Goal: Task Accomplishment & Management: Use online tool/utility

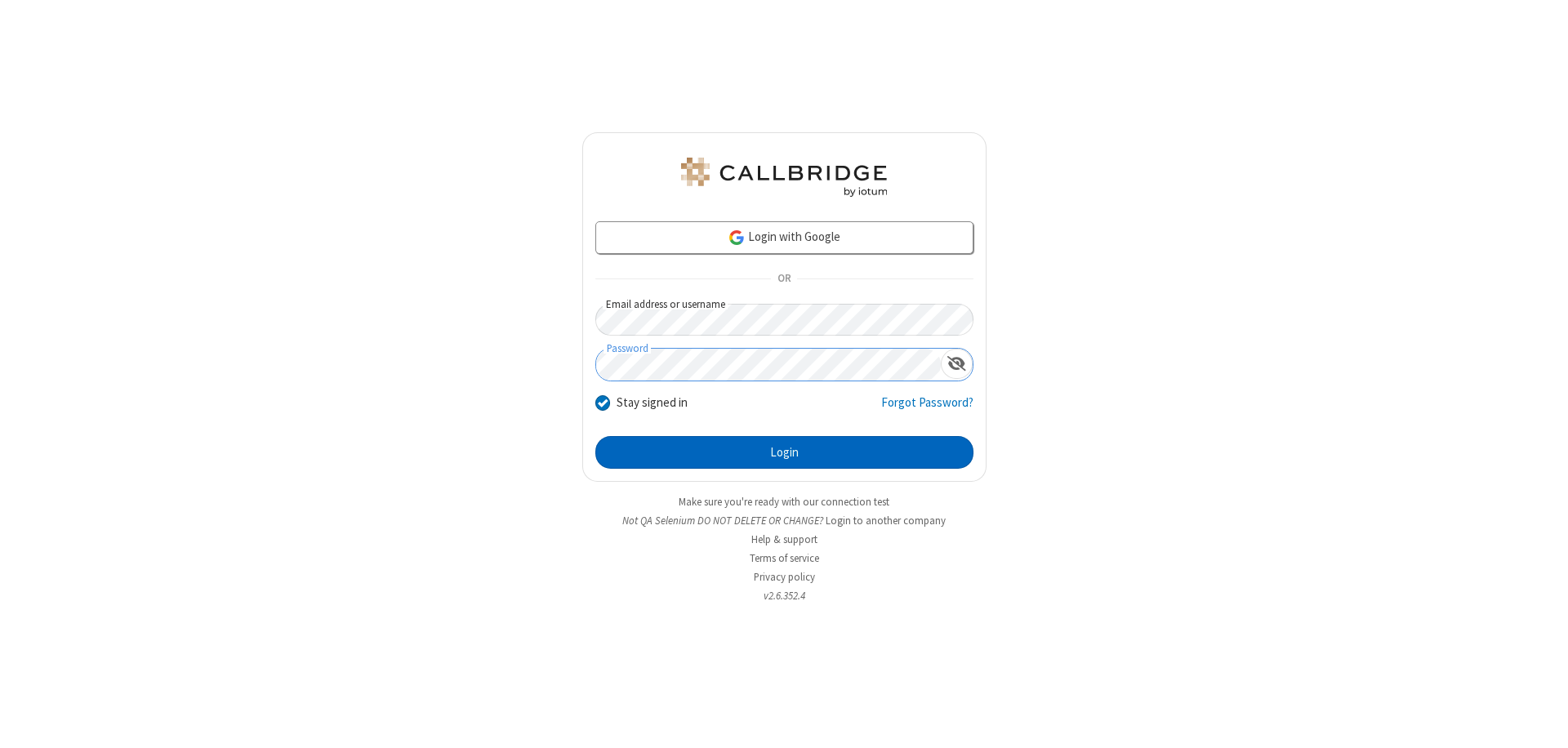
click at [784, 453] on button "Login" at bounding box center [784, 453] width 378 height 33
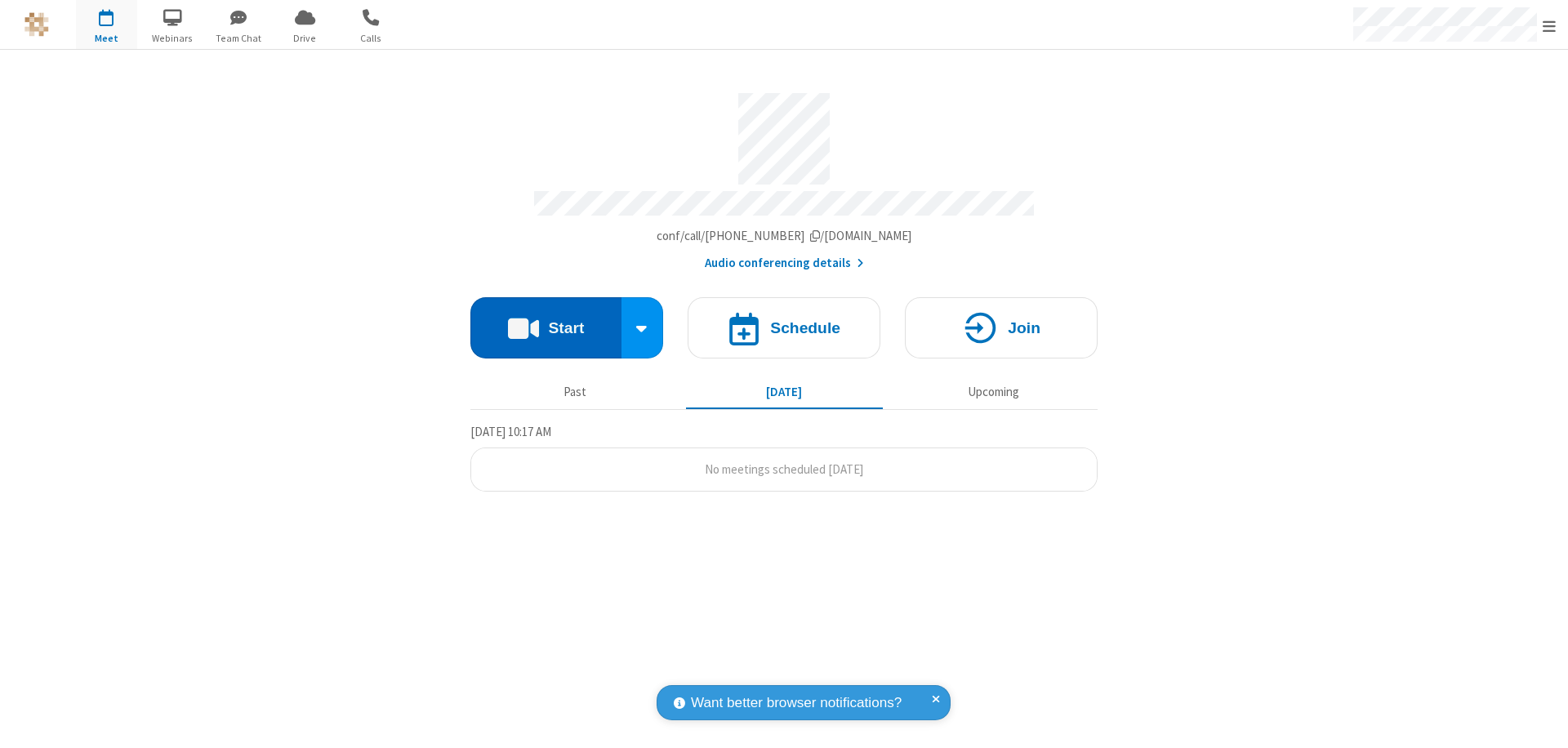
click at [546, 320] on button "Start" at bounding box center [545, 327] width 151 height 61
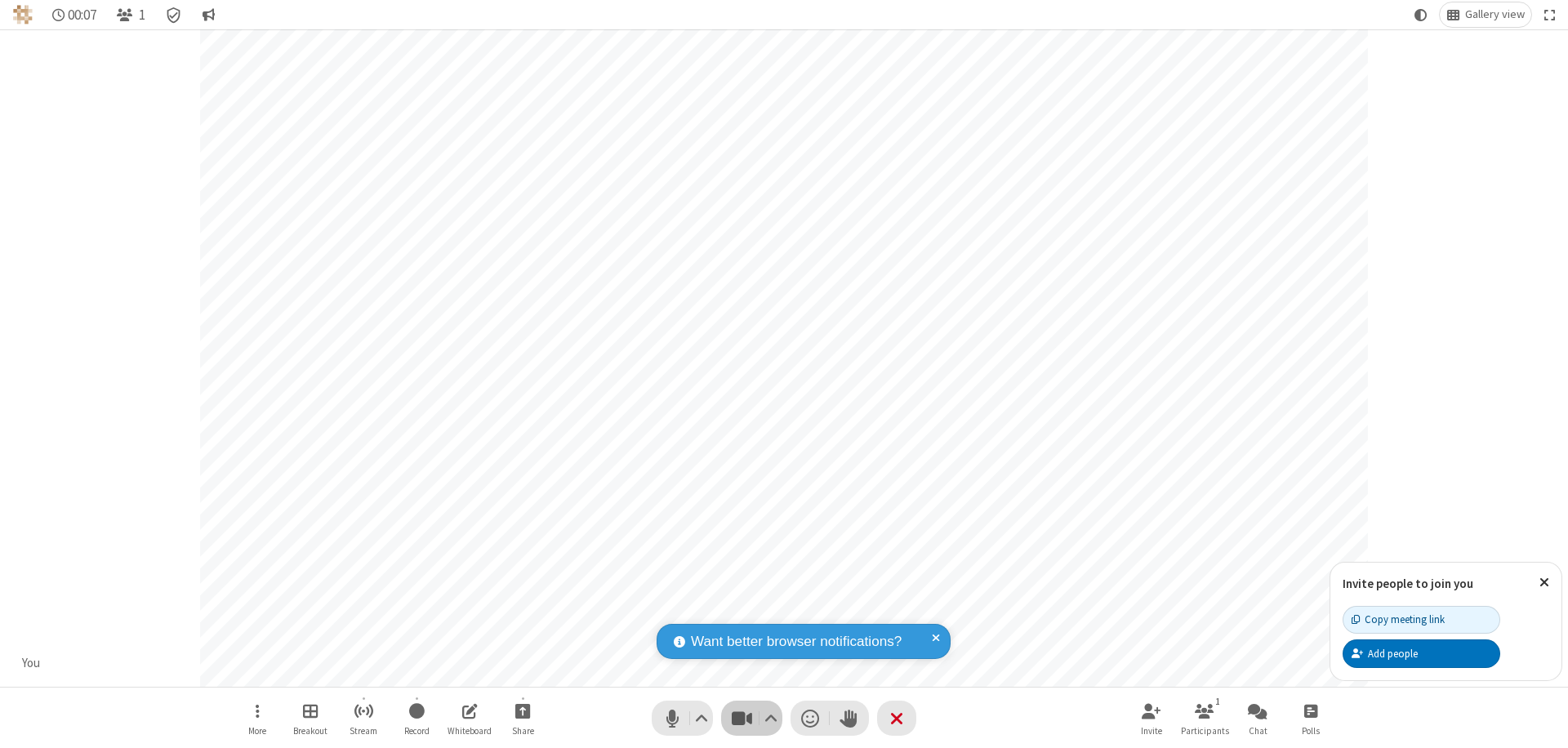
click at [741, 718] on span "Stop video (⌘+Shift+V)" at bounding box center [741, 718] width 25 height 24
click at [741, 718] on span "Start video (⌘+Shift+V)" at bounding box center [741, 718] width 25 height 24
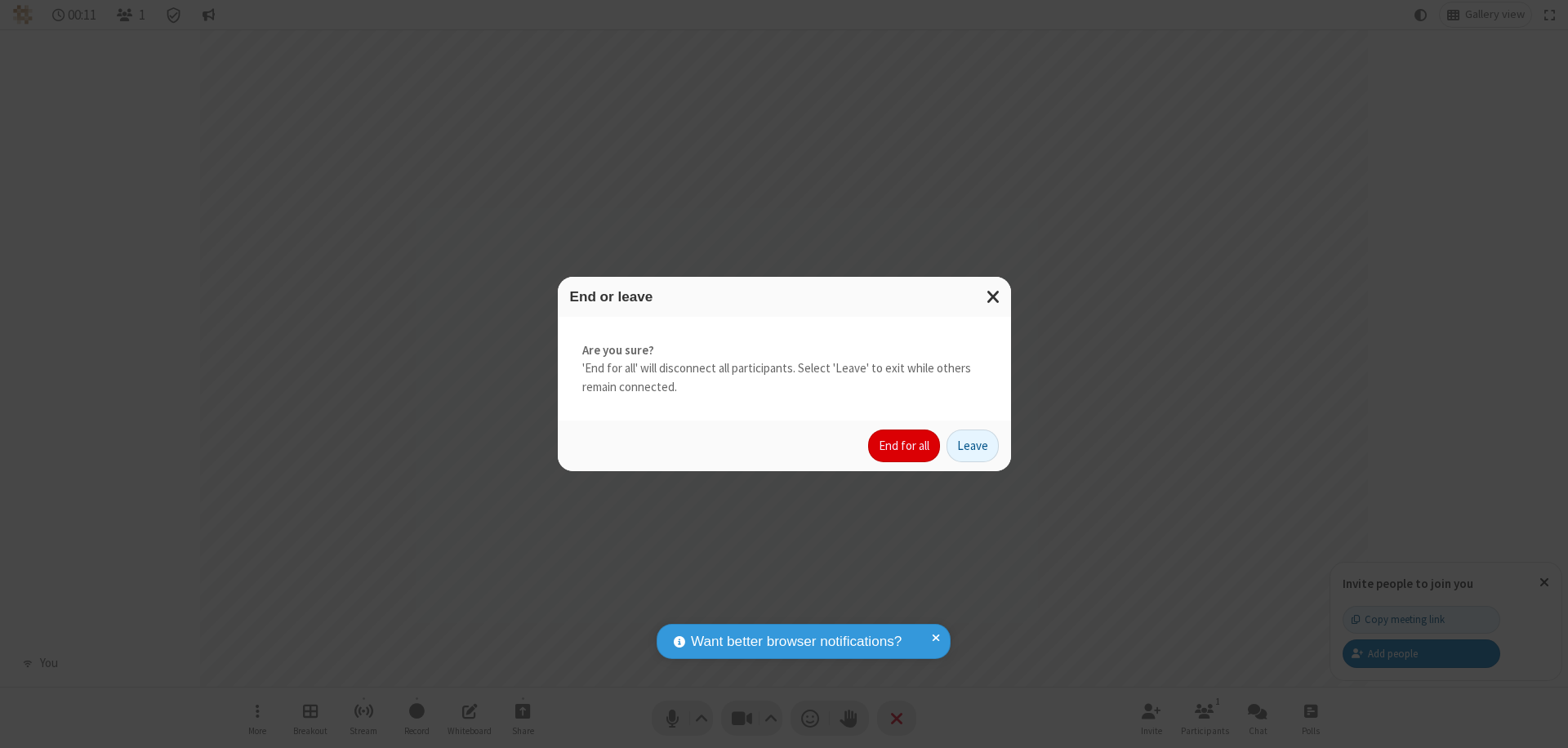
click at [904, 446] on button "End for all" at bounding box center [903, 446] width 72 height 33
